Goal: Communication & Community: Ask a question

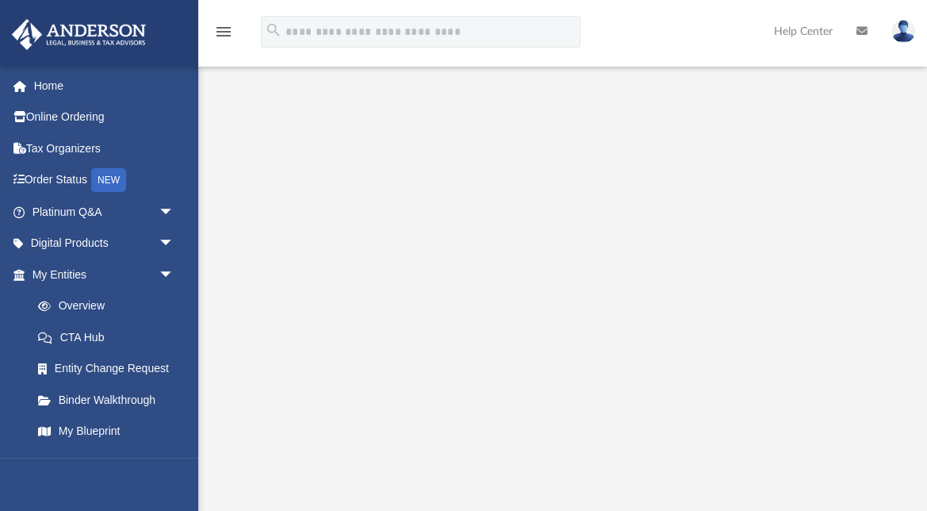
scroll to position [138, 0]
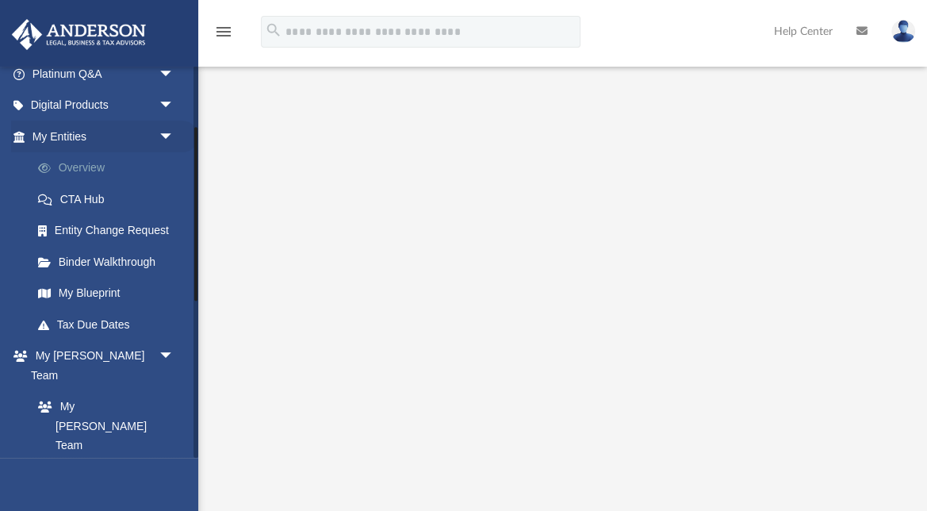
click at [88, 159] on link "Overview" at bounding box center [110, 168] width 176 height 32
click at [167, 90] on span "arrow_drop_down" at bounding box center [175, 74] width 32 height 33
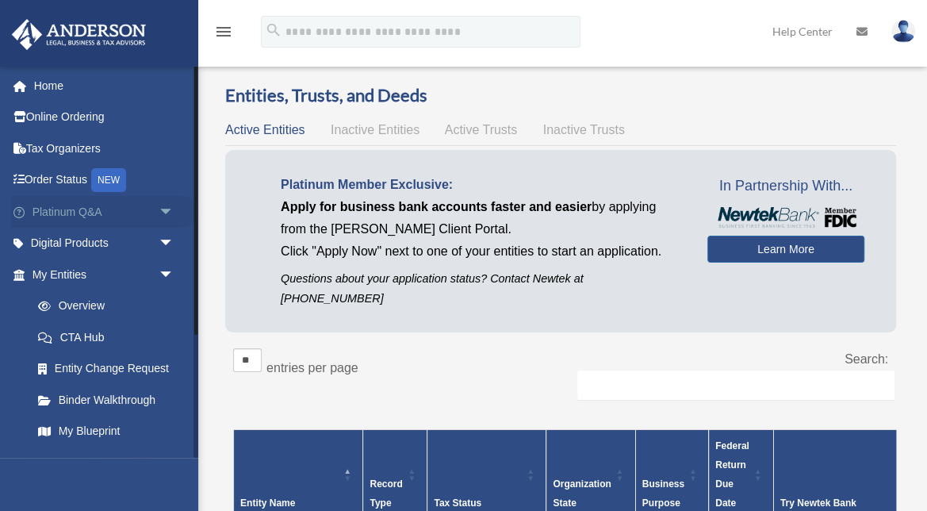
click at [159, 212] on span "arrow_drop_down" at bounding box center [175, 212] width 32 height 33
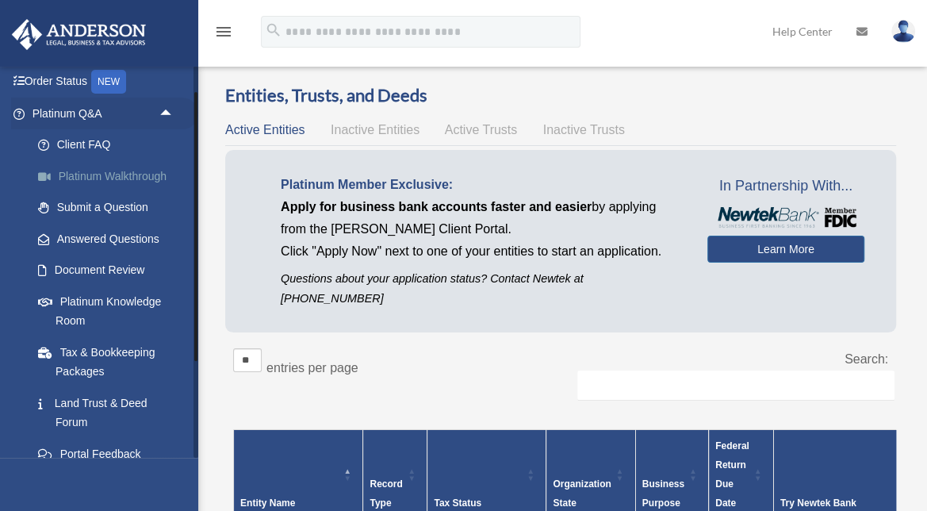
scroll to position [110, 0]
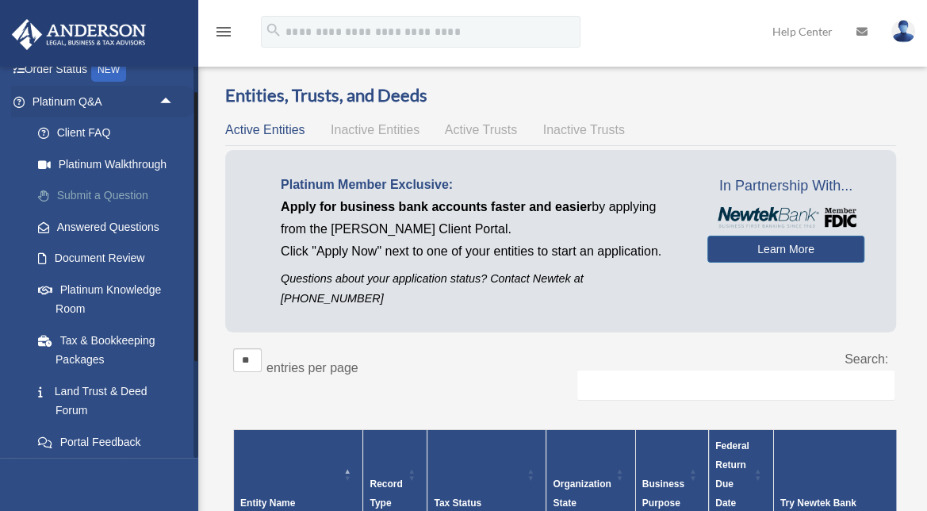
click at [127, 194] on link "Submit a Question" at bounding box center [110, 196] width 176 height 32
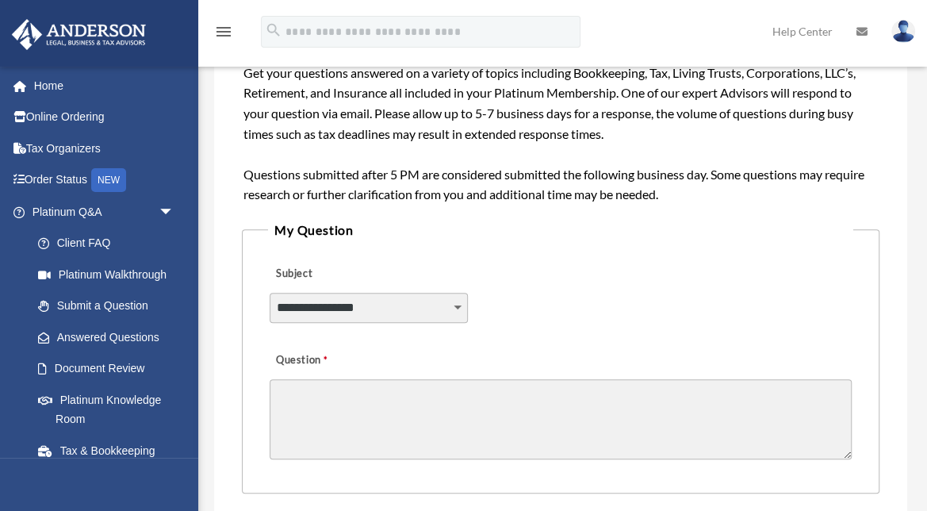
scroll to position [249, 0]
select select "******"
click at [333, 410] on textarea "Question" at bounding box center [561, 418] width 582 height 80
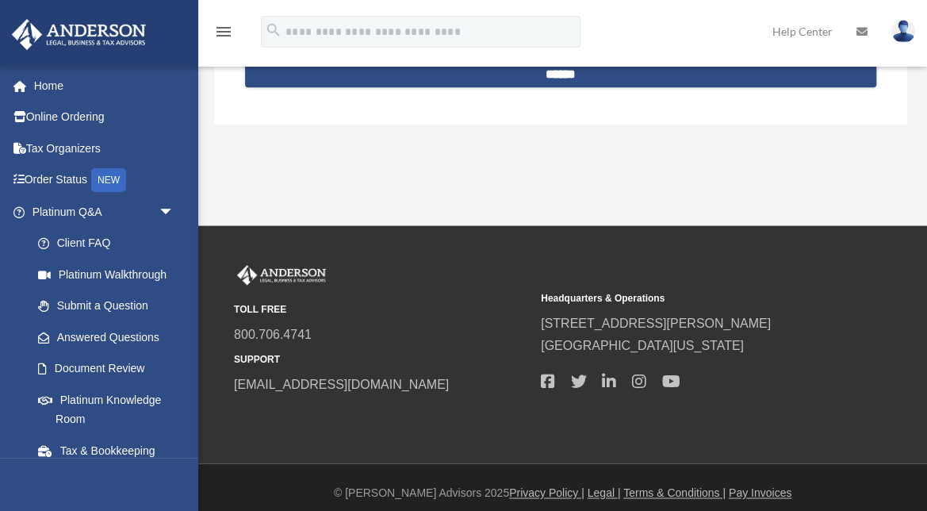
scroll to position [865, 0]
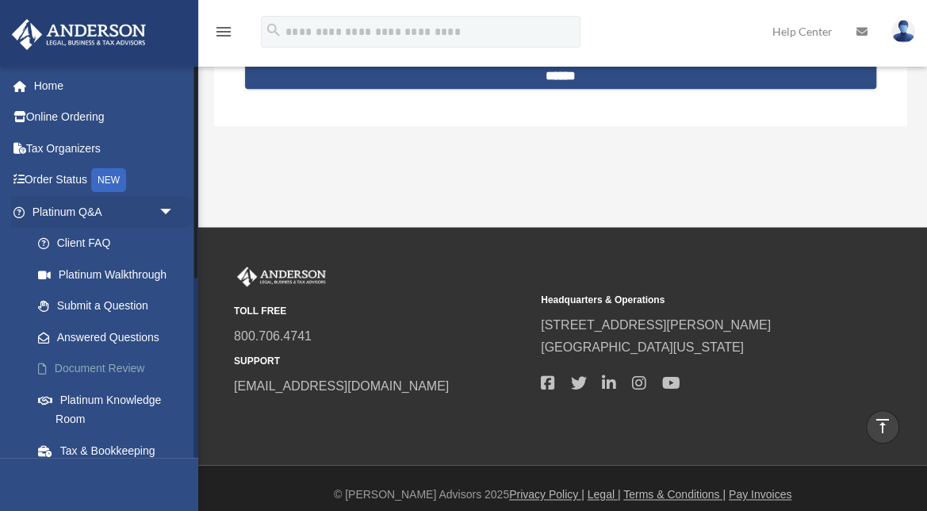
click at [106, 365] on link "Document Review" at bounding box center [110, 369] width 176 height 32
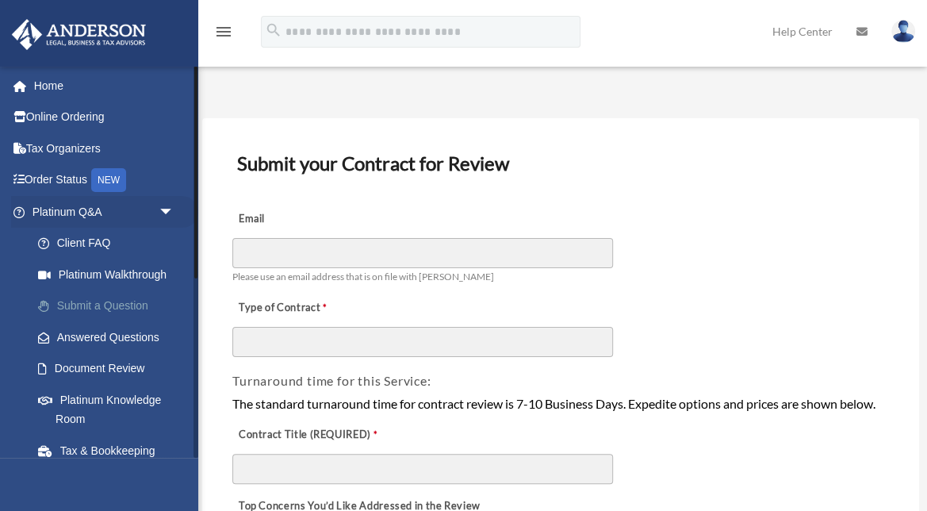
click at [121, 307] on link "Submit a Question" at bounding box center [110, 306] width 176 height 32
